Goal: Navigation & Orientation: Find specific page/section

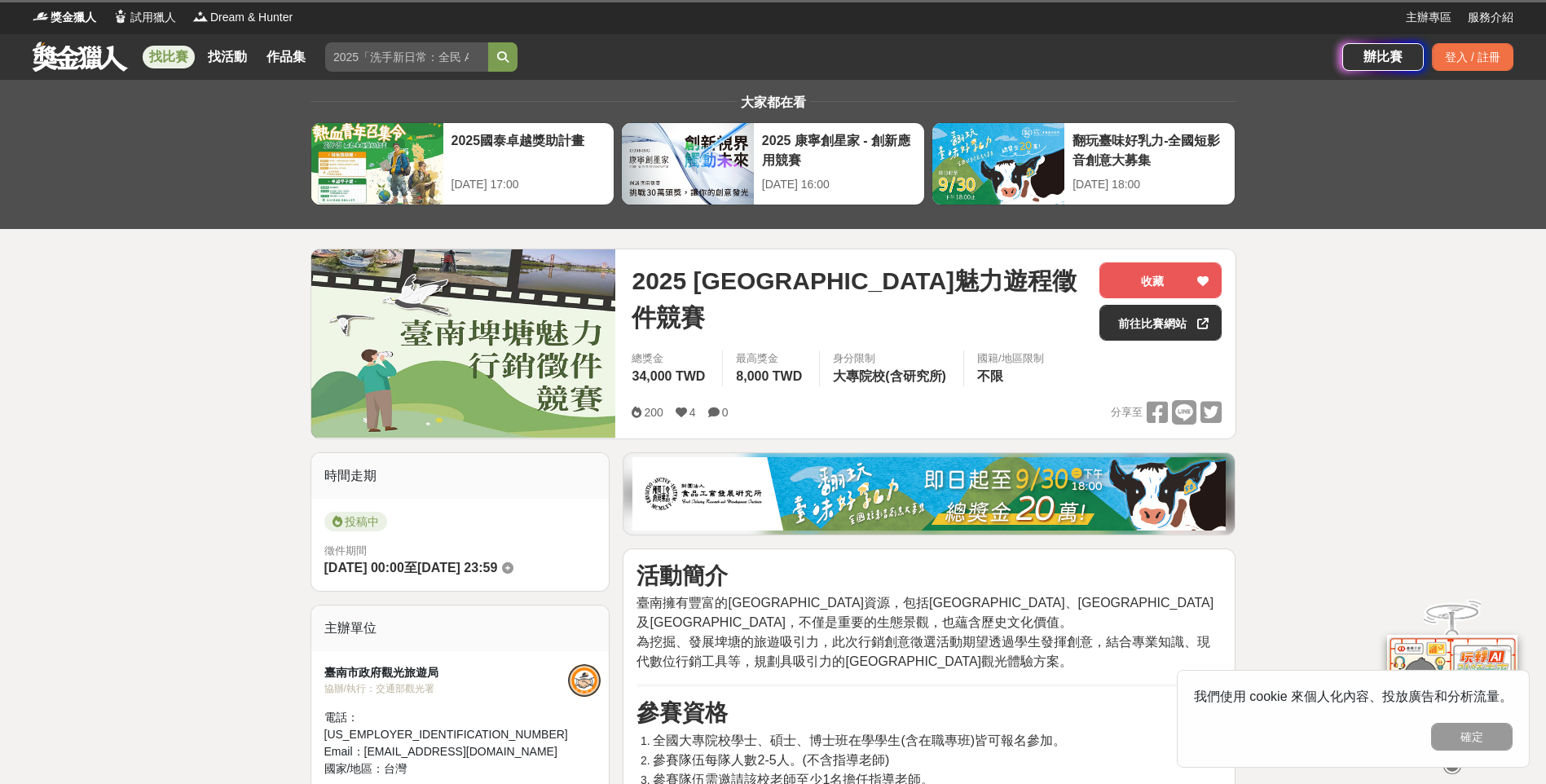
click at [1478, 58] on div "登入 / 註冊" at bounding box center [1473, 56] width 81 height 27
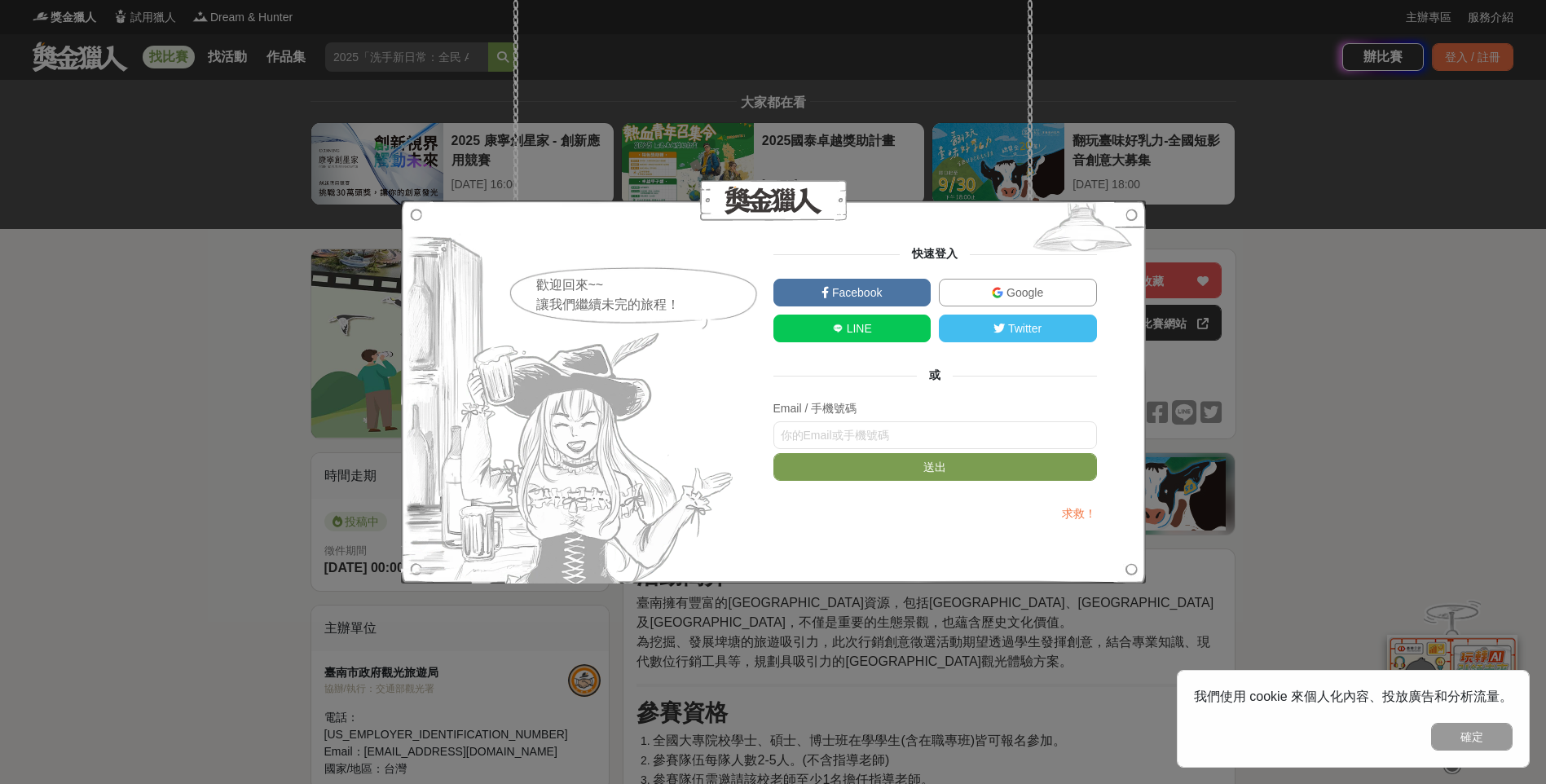
click at [1035, 291] on span "Google" at bounding box center [1023, 293] width 40 height 13
click at [293, 540] on div "歡迎回來~~ 讓我們繼續未完的旅程！ 快速登入 Facebook Google LINE Twitter 或 Email / 手機號碼 送出 求救！" at bounding box center [773, 392] width 1546 height 784
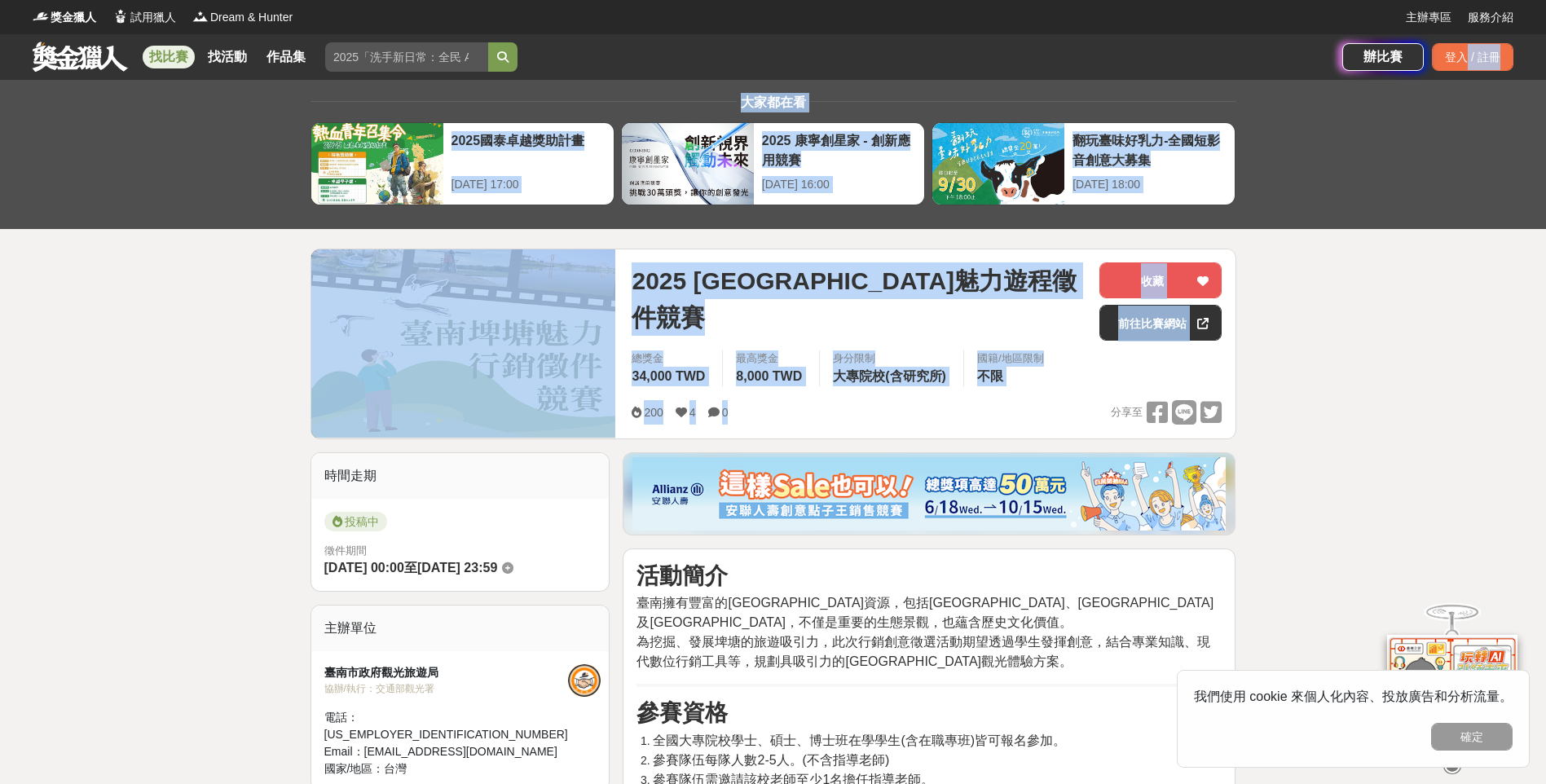
drag, startPoint x: 1464, startPoint y: 55, endPoint x: 1250, endPoint y: 493, distance: 487.5
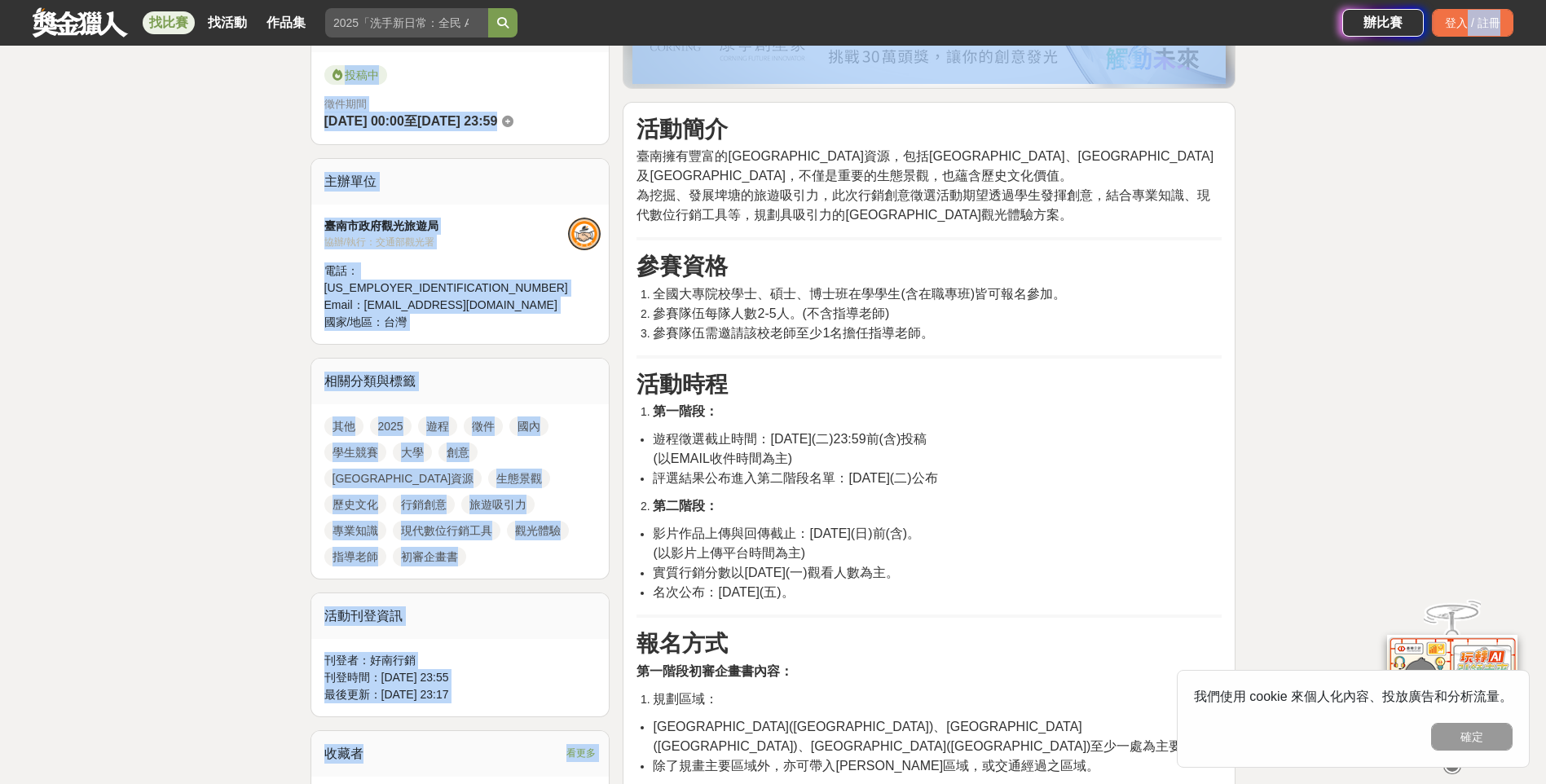
scroll to position [652, 0]
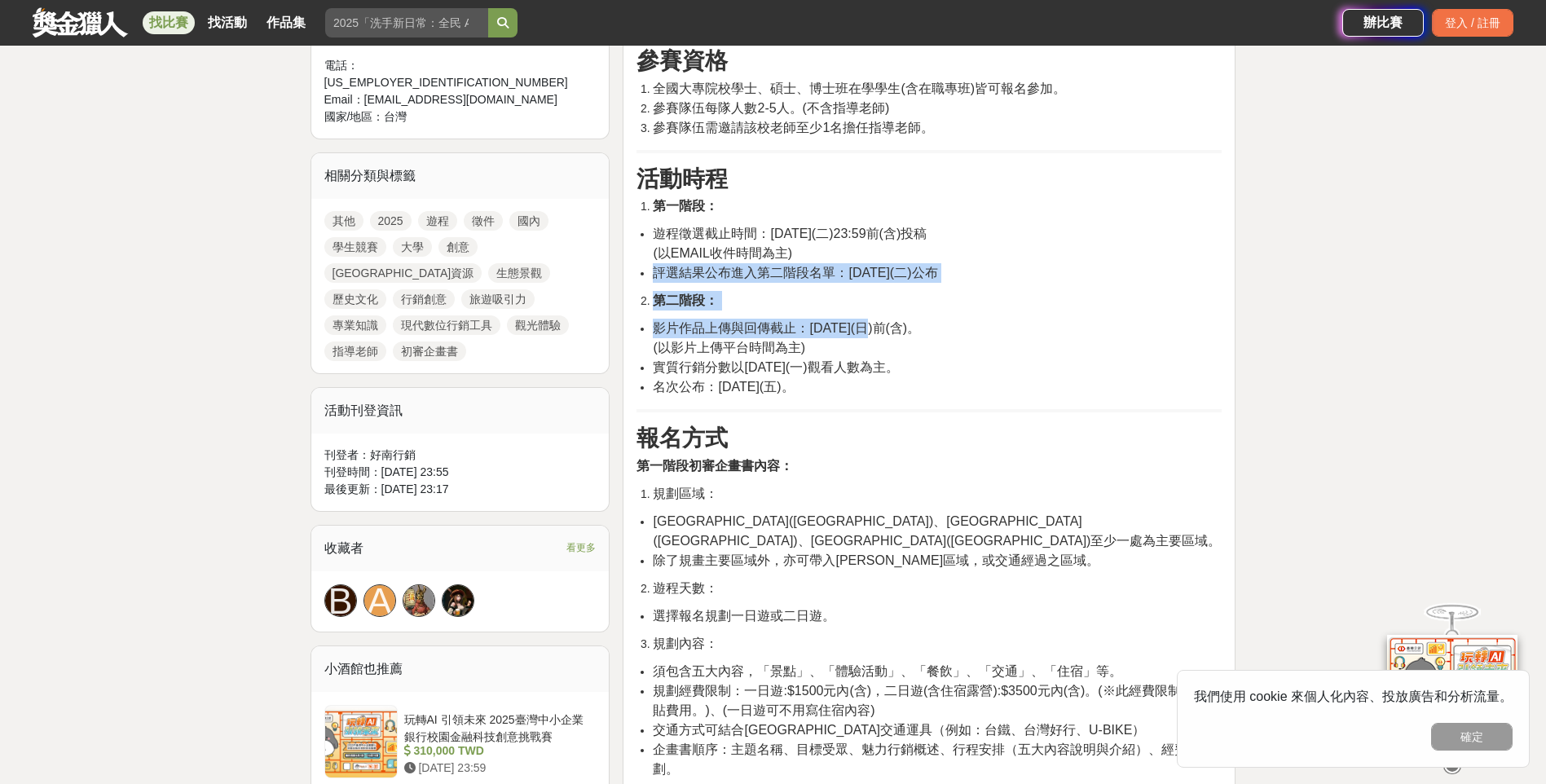
drag, startPoint x: 842, startPoint y: 252, endPoint x: 880, endPoint y: 332, distance: 88.6
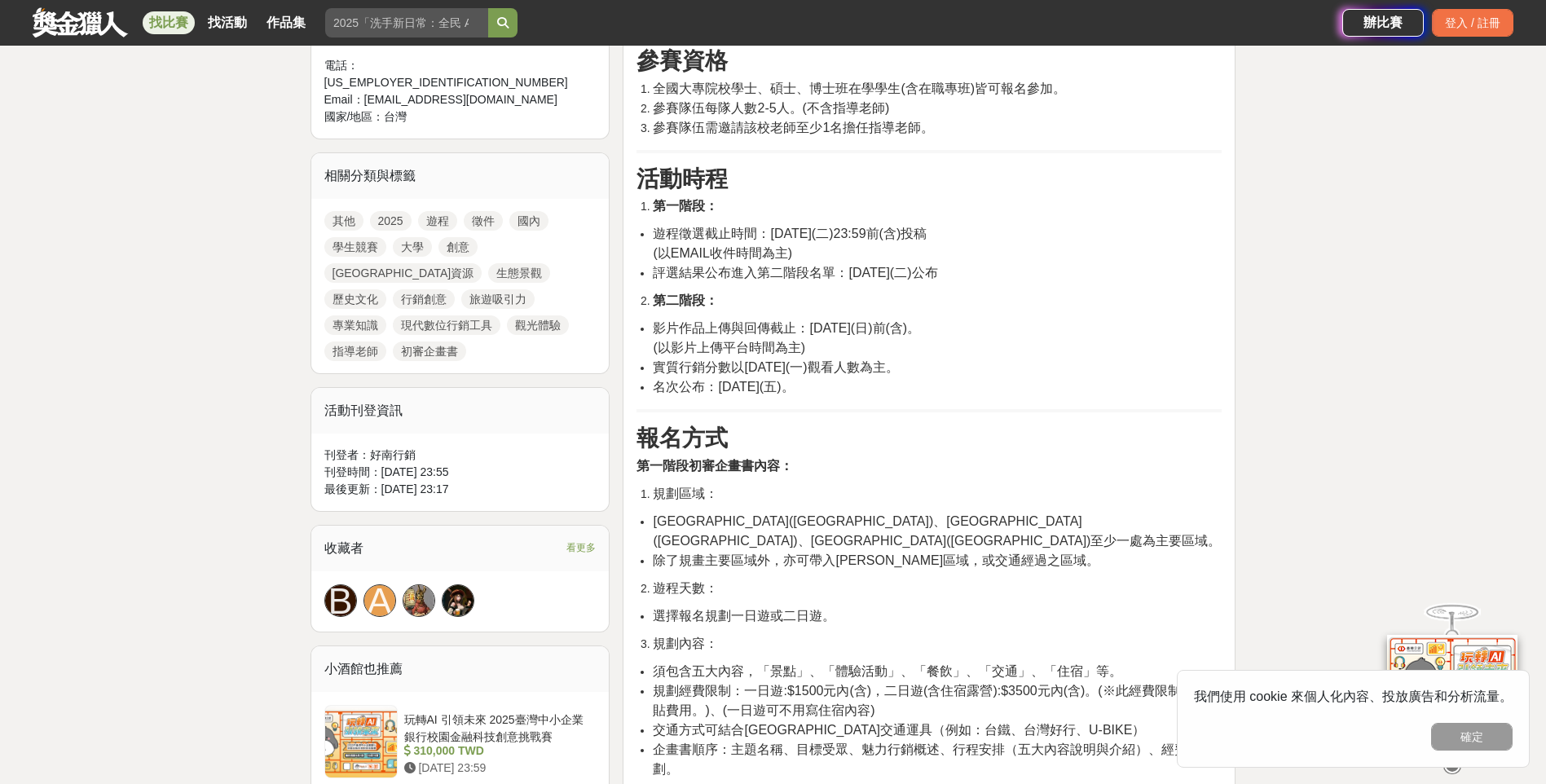
drag, startPoint x: 880, startPoint y: 332, endPoint x: 951, endPoint y: 374, distance: 82.5
click at [898, 374] on span "實質行銷分數以[DATE](一)觀看人數為主。" at bounding box center [775, 367] width 245 height 14
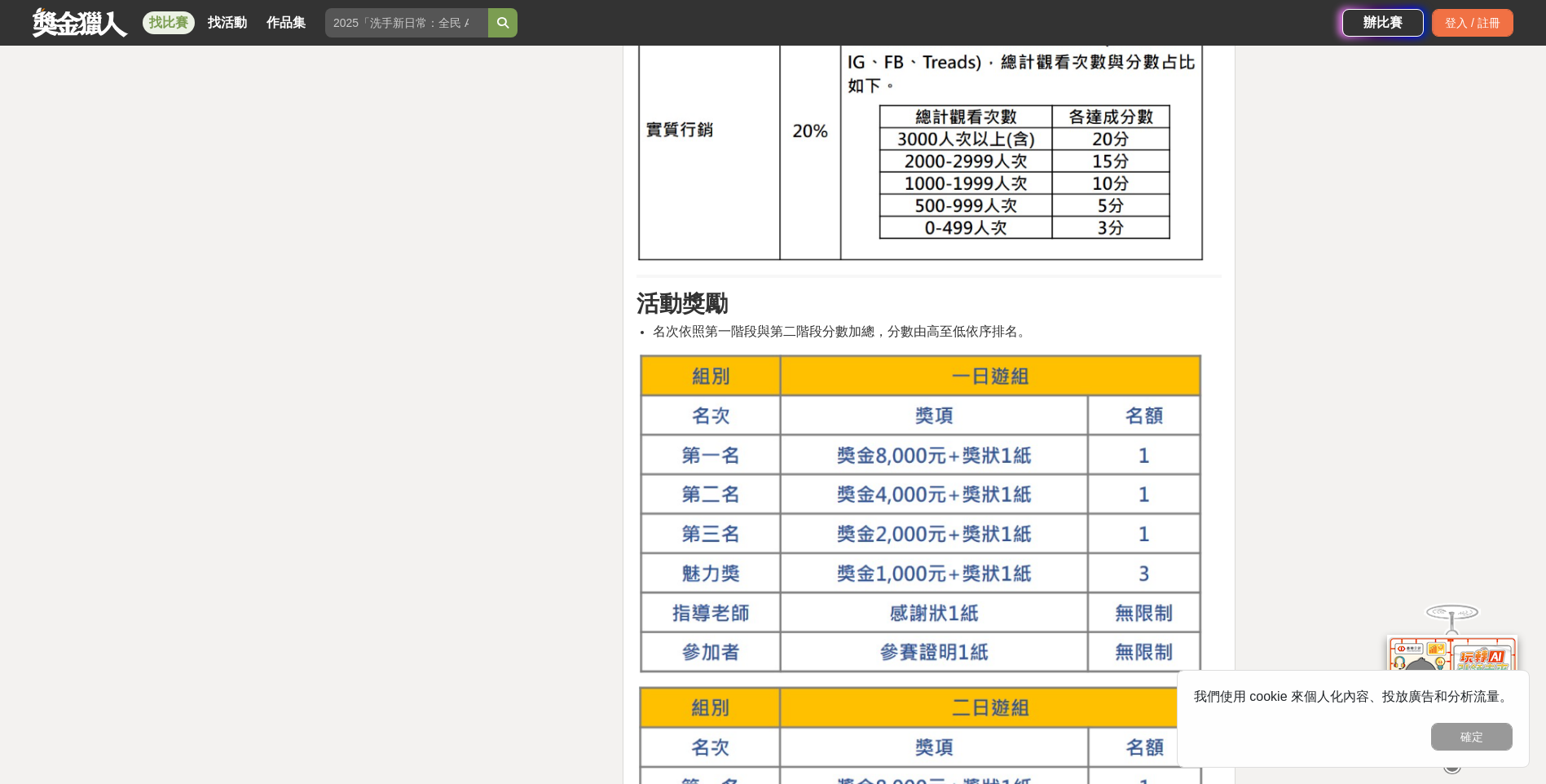
scroll to position [2771, 0]
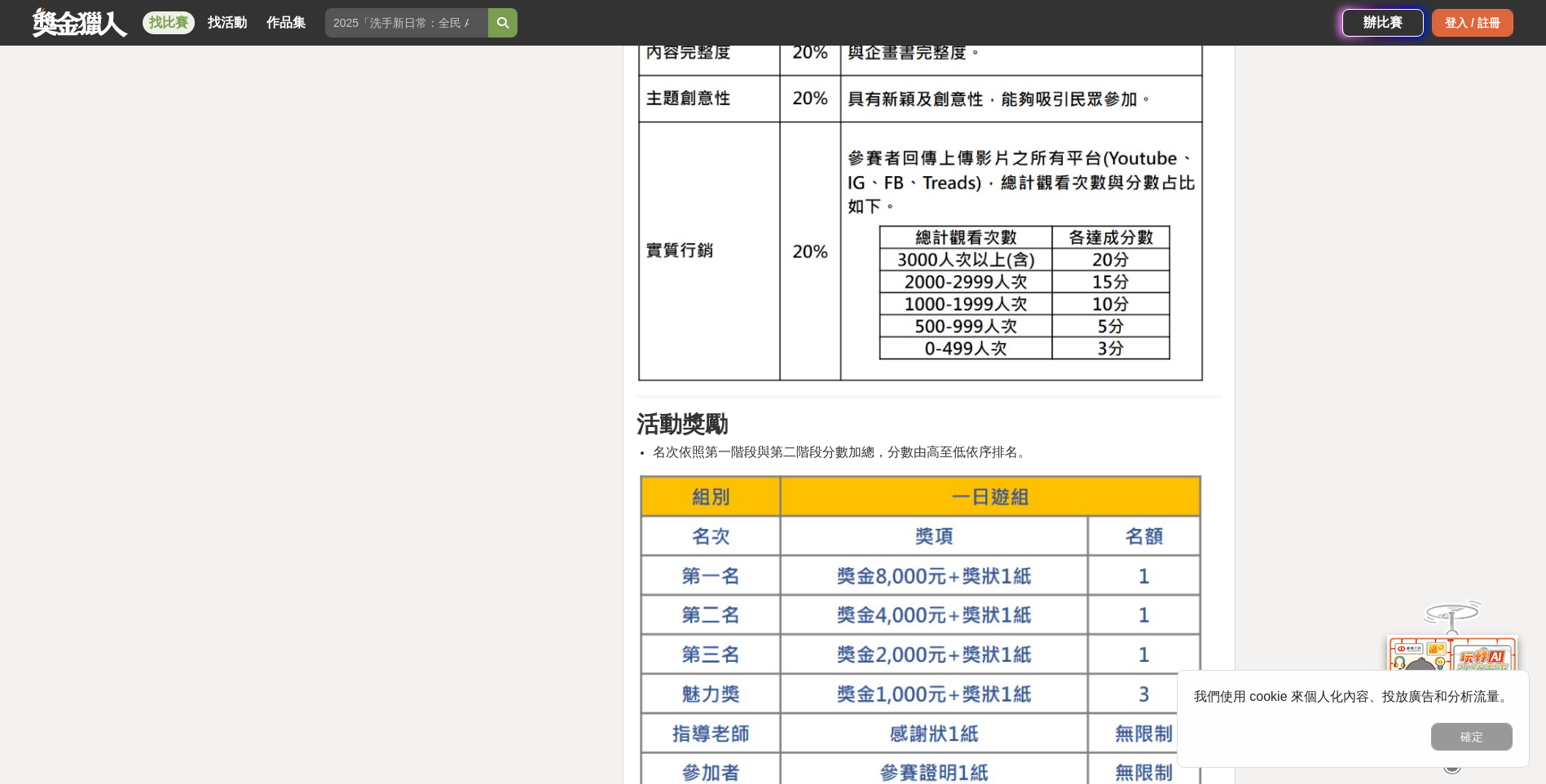
click at [1462, 31] on div "登入 / 註冊" at bounding box center [1473, 22] width 81 height 27
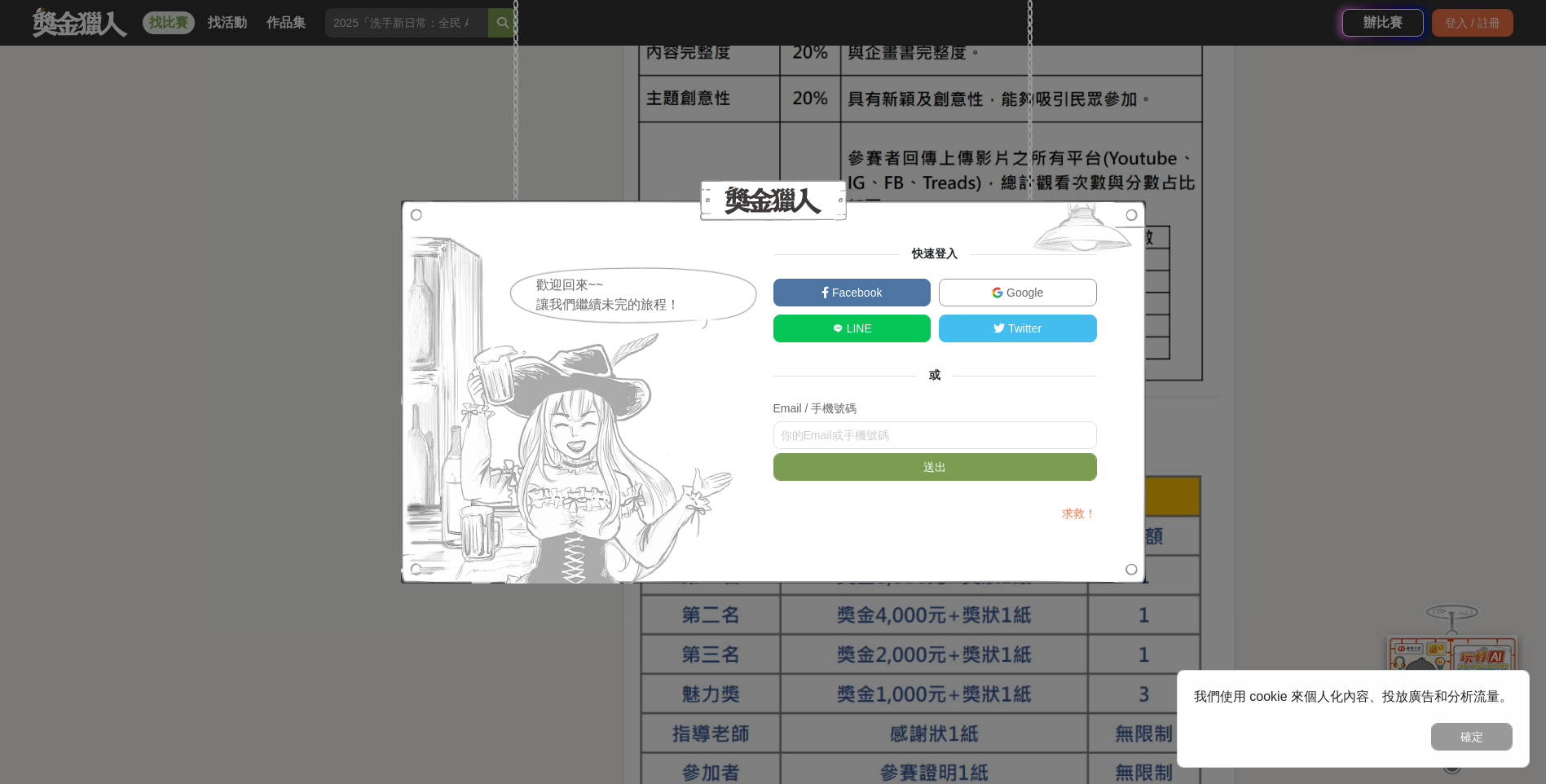
click at [1009, 302] on link "Google" at bounding box center [1018, 292] width 158 height 27
